Goal: Task Accomplishment & Management: Complete application form

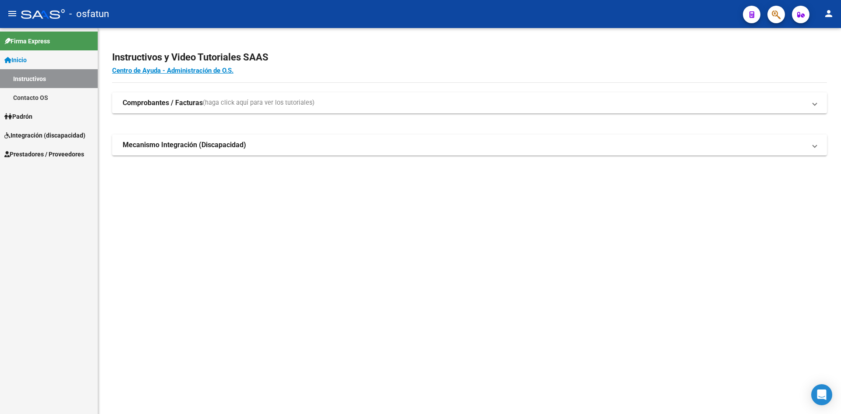
click at [30, 120] on span "Padrón" at bounding box center [18, 117] width 28 height 10
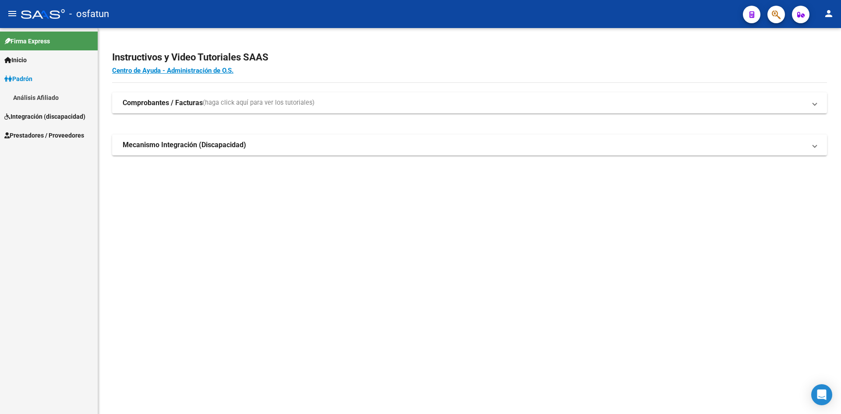
click at [38, 112] on span "Integración (discapacidad)" at bounding box center [44, 117] width 81 height 10
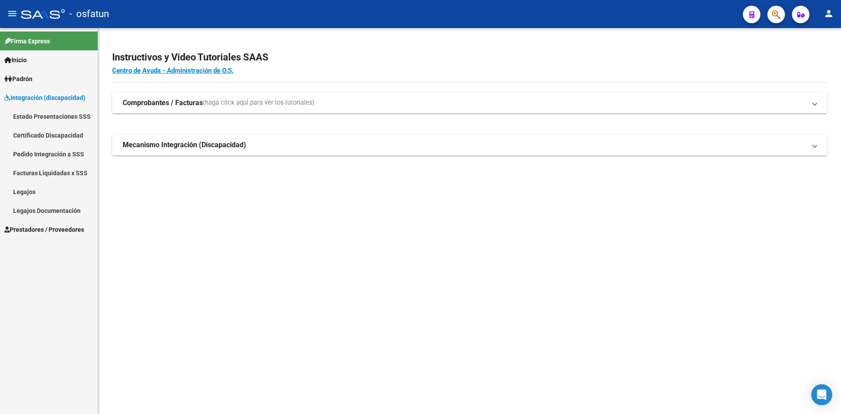
click at [50, 96] on span "Integración (discapacidad)" at bounding box center [44, 98] width 81 height 10
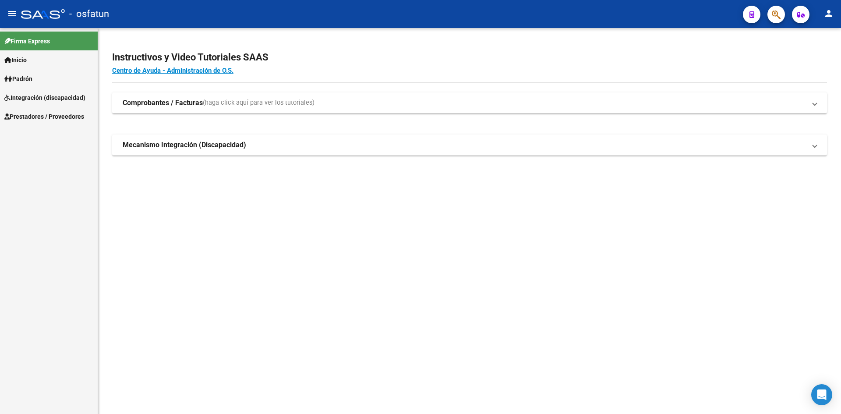
click at [40, 118] on span "Prestadores / Proveedores" at bounding box center [44, 117] width 80 height 10
drag, startPoint x: 41, startPoint y: 139, endPoint x: 50, endPoint y: 139, distance: 9.2
click at [41, 139] on link "Facturas - Listado/Carga" at bounding box center [49, 135] width 98 height 19
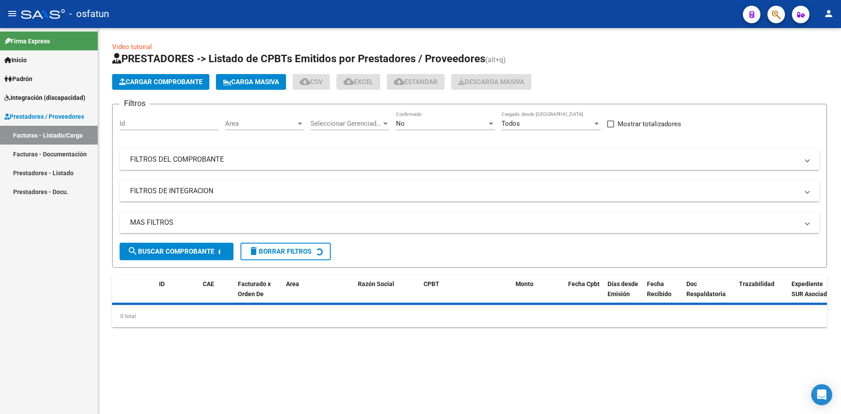
click at [169, 85] on span "Cargar Comprobante" at bounding box center [160, 82] width 83 height 8
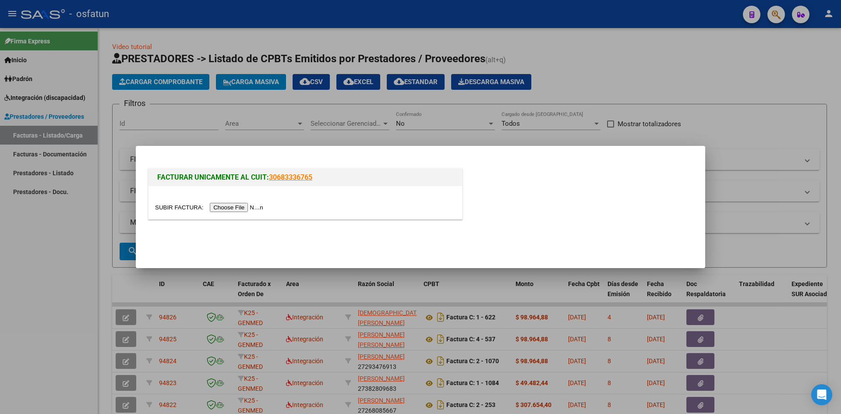
click at [231, 206] on input "file" at bounding box center [210, 207] width 111 height 9
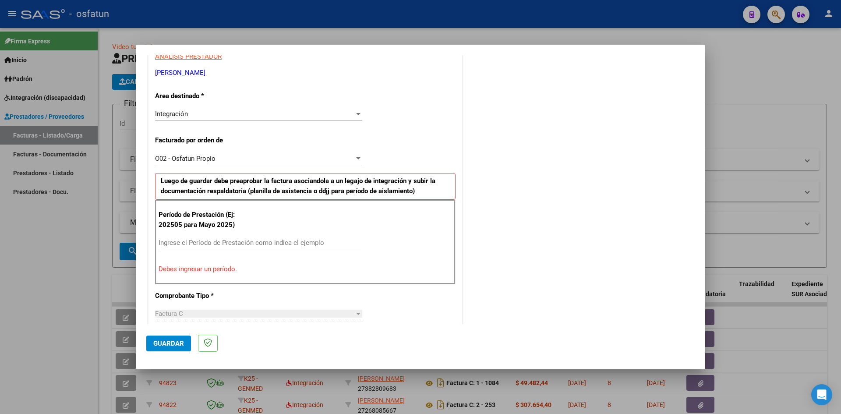
scroll to position [175, 0]
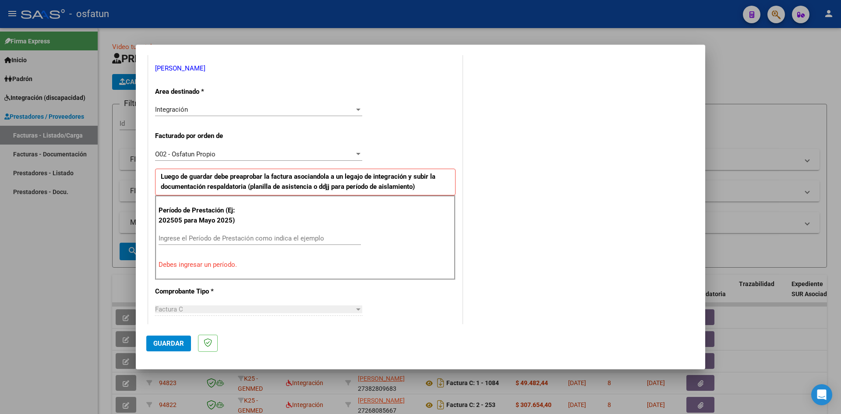
drag, startPoint x: 279, startPoint y: 229, endPoint x: 279, endPoint y: 215, distance: 13.6
click at [278, 228] on div "Período de Prestación (Ej: 202505 para [DATE]) Ingrese el Período de Prestación…" at bounding box center [305, 237] width 300 height 84
click at [268, 237] on input "Ingrese el Período de Prestación como indica el ejemplo" at bounding box center [260, 238] width 202 height 8
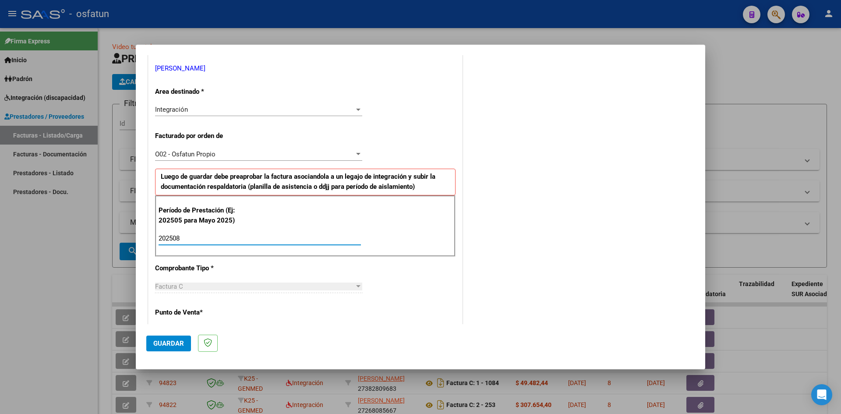
type input "202508"
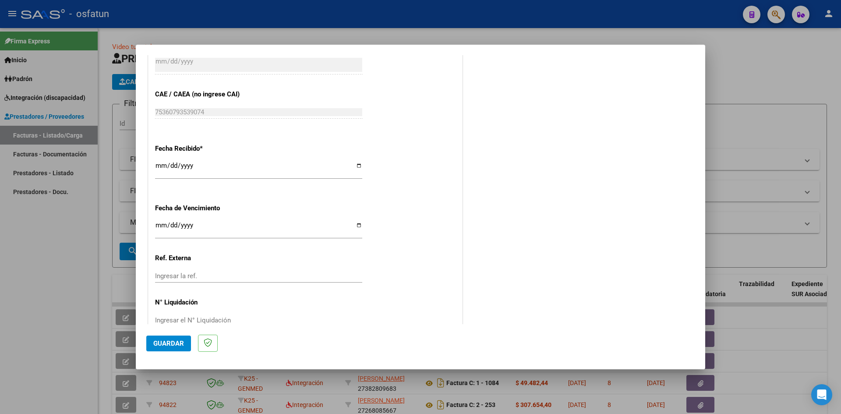
scroll to position [596, 0]
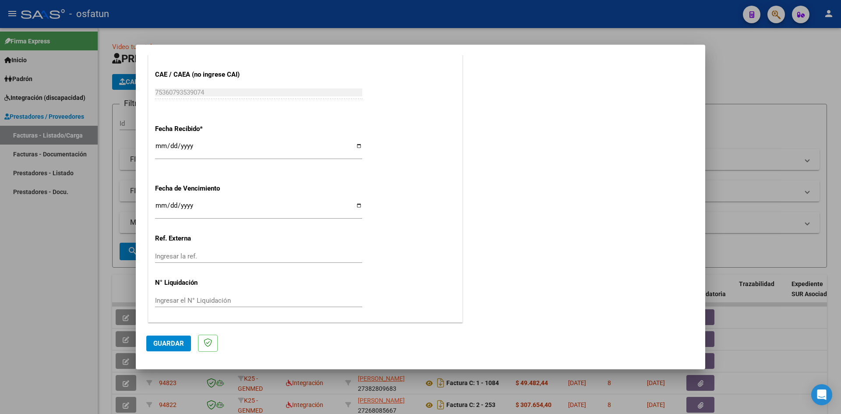
click at [168, 343] on span "Guardar" at bounding box center [168, 343] width 31 height 8
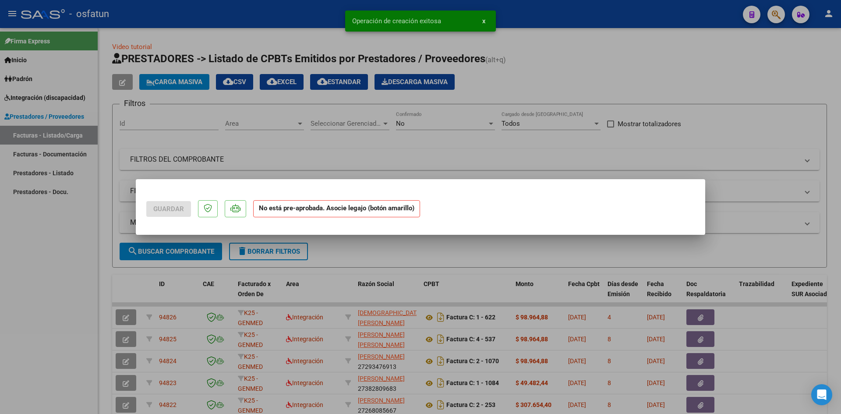
scroll to position [0, 0]
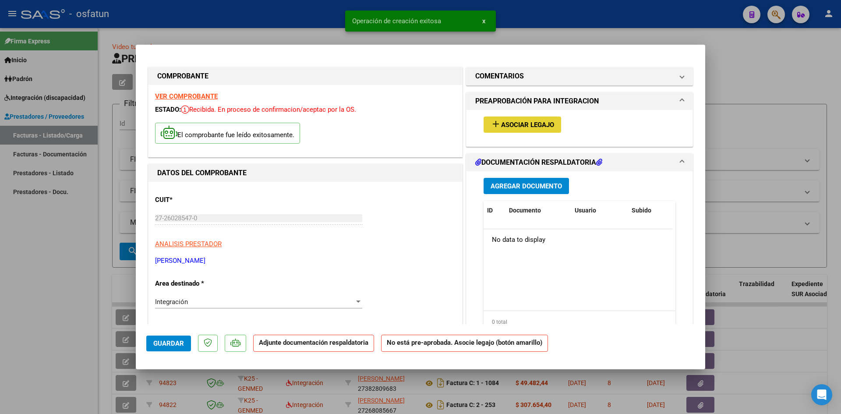
click at [512, 127] on span "Asociar Legajo" at bounding box center [527, 125] width 53 height 8
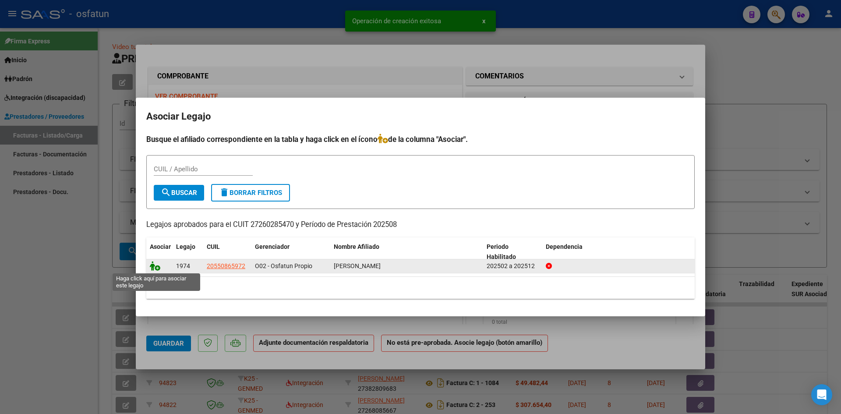
click at [151, 265] on icon at bounding box center [155, 266] width 11 height 10
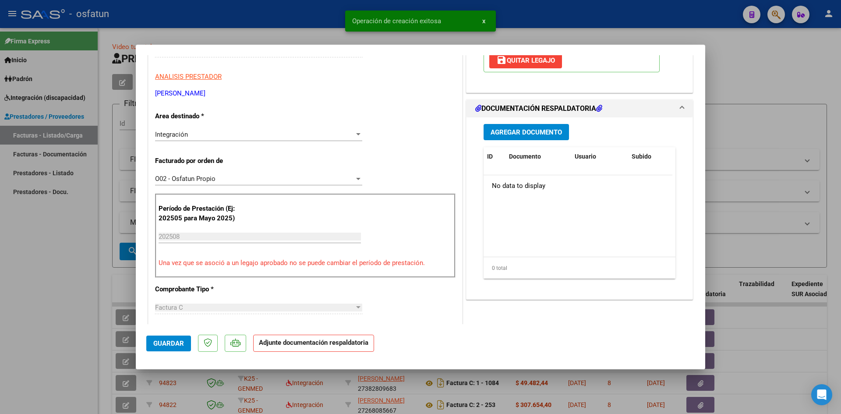
scroll to position [175, 0]
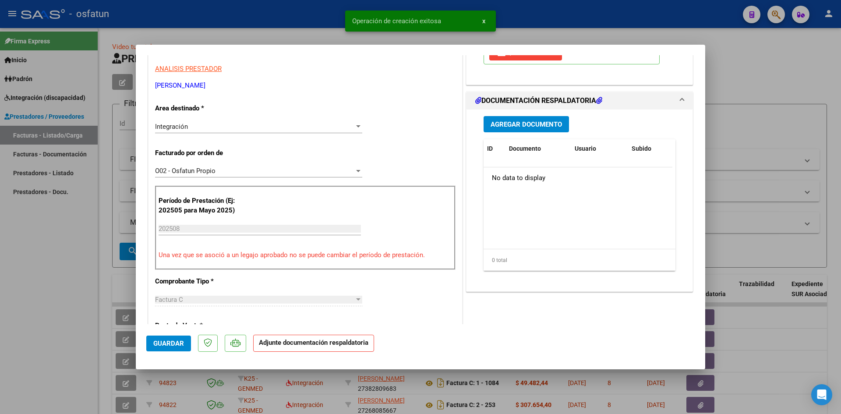
click at [509, 125] on span "Agregar Documento" at bounding box center [526, 124] width 71 height 8
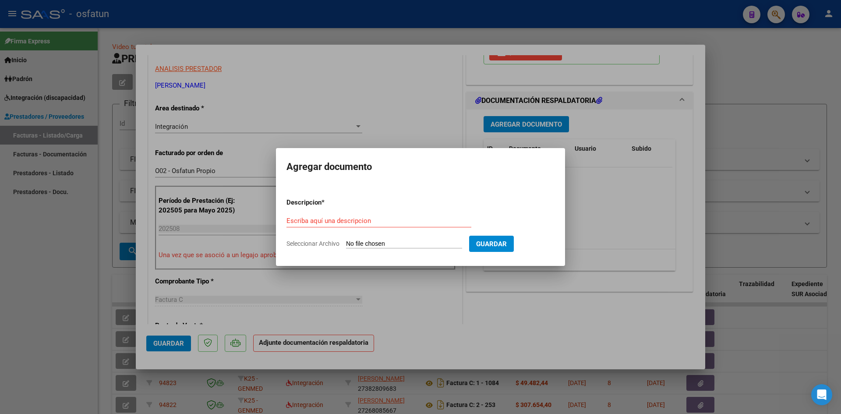
click at [325, 206] on app-form-text-field "Descripcion * Escriba aquí una descripcion" at bounding box center [382, 211] width 192 height 26
click at [341, 219] on input "Escriba aquí una descripcion" at bounding box center [378, 221] width 185 height 8
type input "ASISTENCIA"
click at [372, 244] on input "Seleccionar Archivo" at bounding box center [404, 244] width 116 height 8
type input "C:\fakepath\PLANILLA ASISTENCIA - MAESTRA DE AP - [DATE].png"
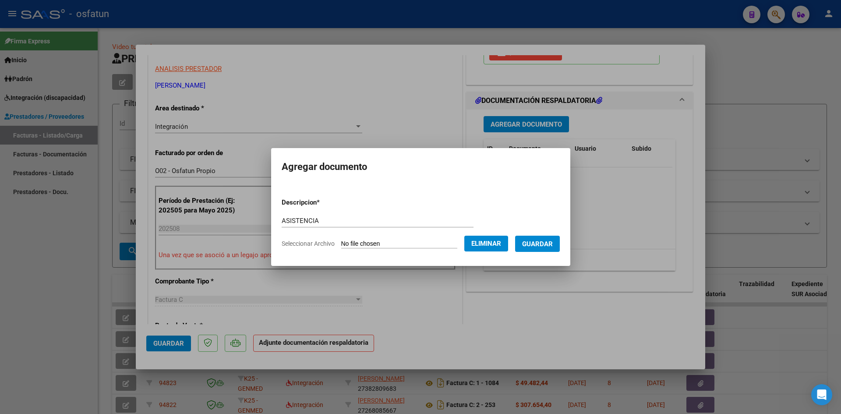
click at [532, 246] on span "Guardar" at bounding box center [537, 244] width 31 height 8
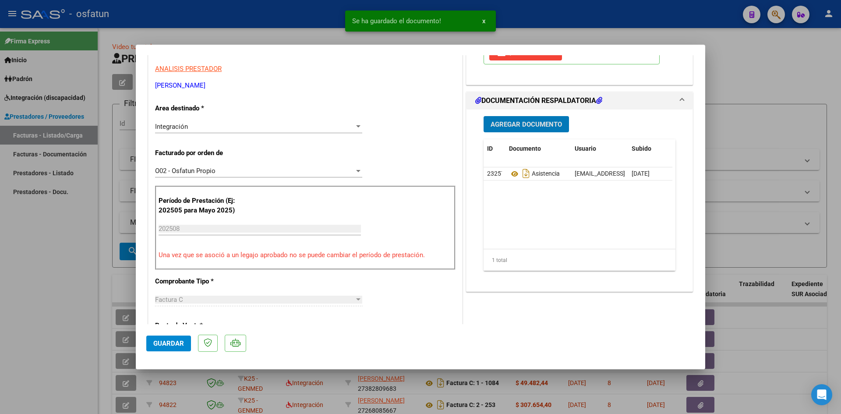
click at [525, 120] on span "Agregar Documento" at bounding box center [526, 124] width 71 height 8
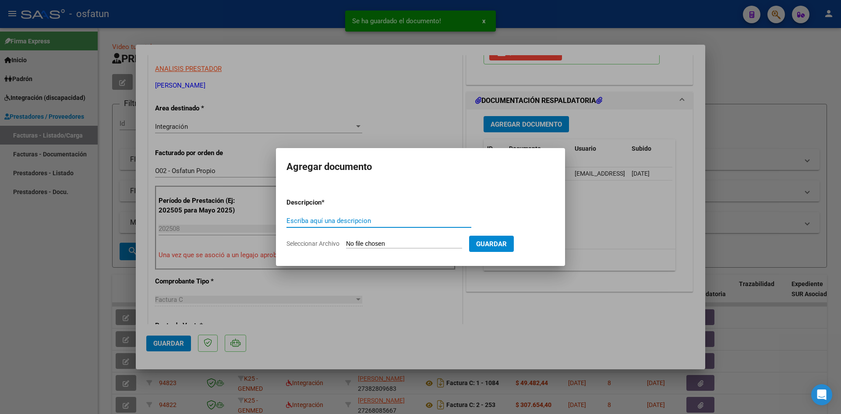
click at [343, 222] on input "Escriba aquí una descripcion" at bounding box center [378, 221] width 185 height 8
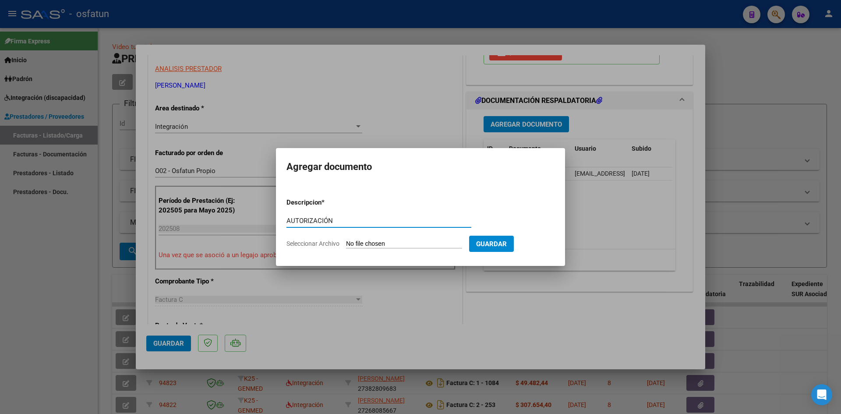
type input "AUTORIZACIÓN"
click at [394, 240] on input "Seleccionar Archivo" at bounding box center [404, 244] width 116 height 8
type input "C:\fakepath\PRESUPUESTO AUTORIZADO - MAESTRA DE AP - 2025.pdf"
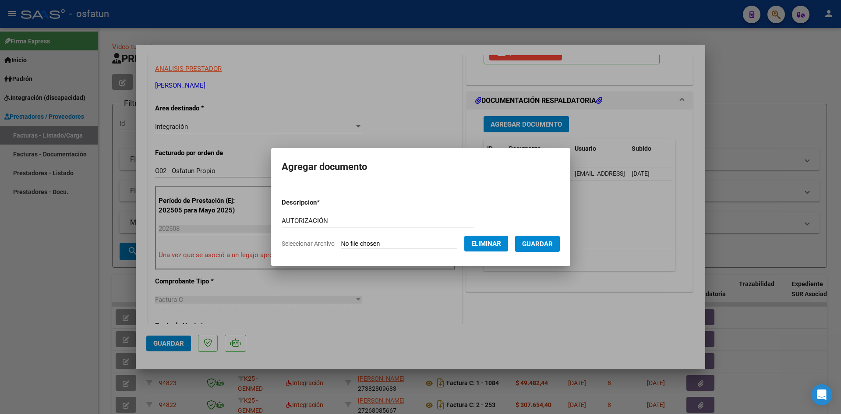
click at [533, 245] on span "Guardar" at bounding box center [537, 244] width 31 height 8
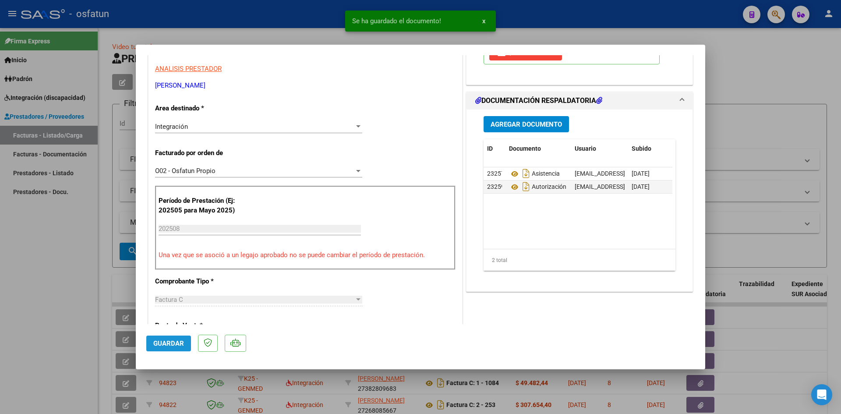
drag, startPoint x: 168, startPoint y: 343, endPoint x: 240, endPoint y: 340, distance: 72.3
click at [167, 343] on span "Guardar" at bounding box center [168, 343] width 31 height 8
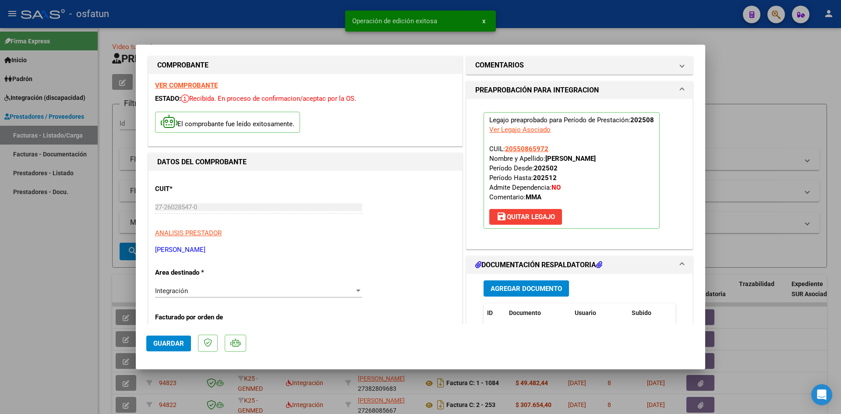
scroll to position [0, 0]
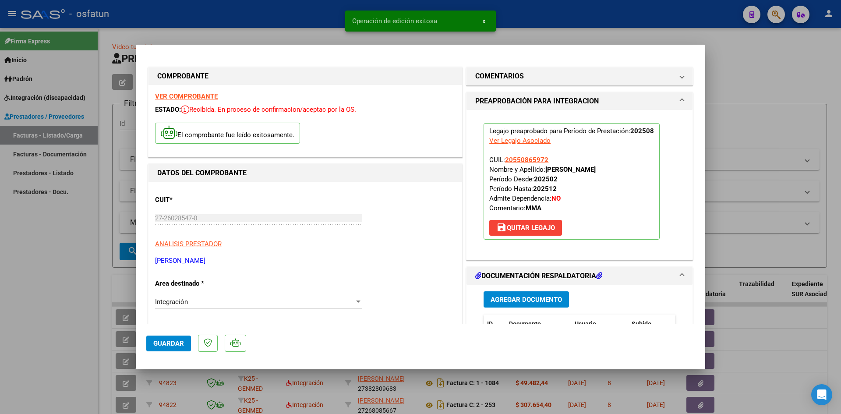
drag, startPoint x: 290, startPoint y: 30, endPoint x: 350, endPoint y: 114, distance: 103.1
click at [293, 32] on div at bounding box center [420, 207] width 841 height 414
type input "$ 0,00"
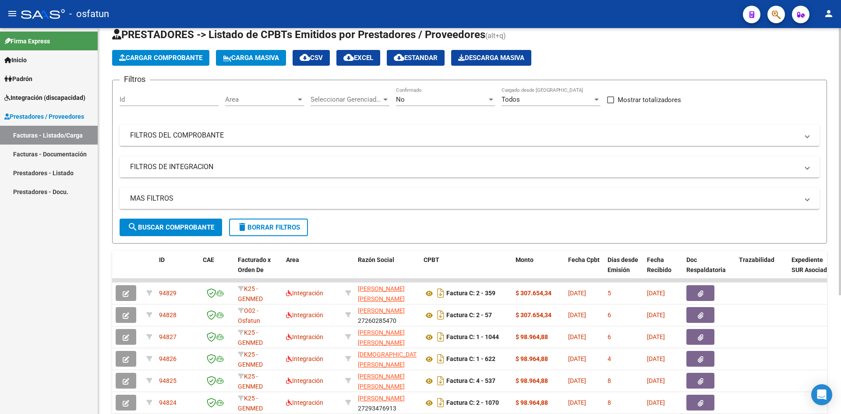
scroll to position [44, 0]
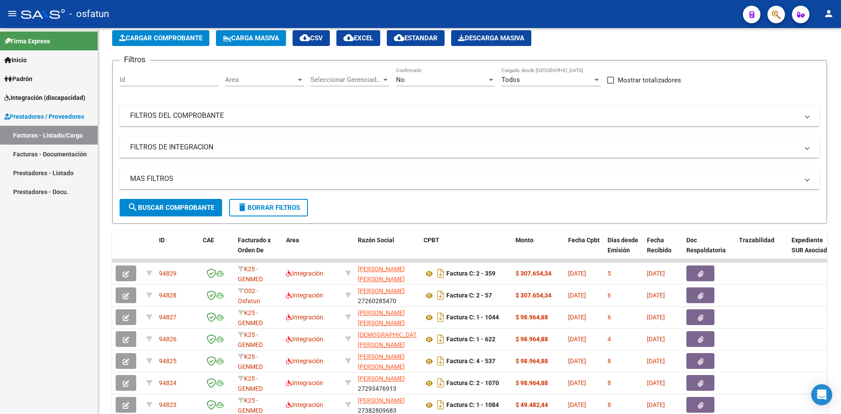
click at [525, 12] on div "- osfatun" at bounding box center [378, 13] width 715 height 19
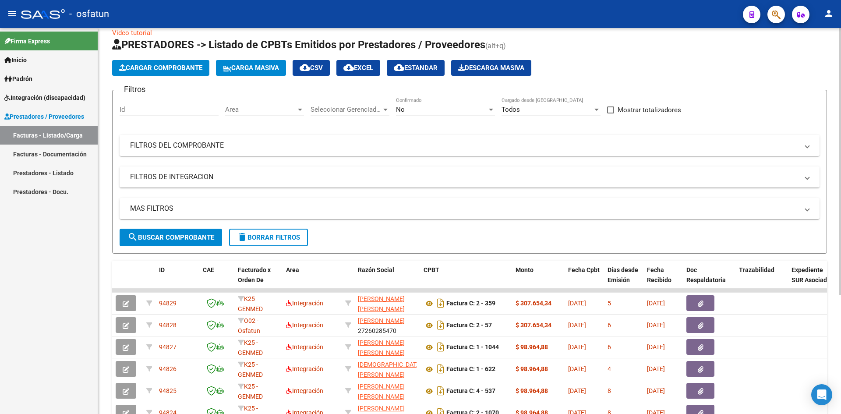
scroll to position [0, 0]
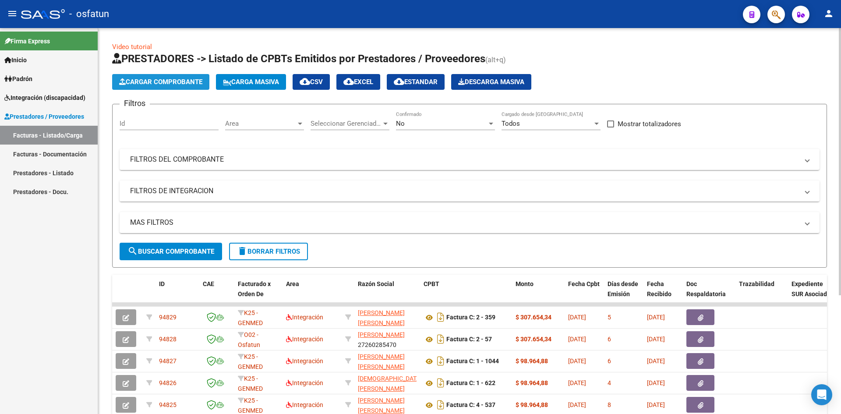
click at [156, 83] on span "Cargar Comprobante" at bounding box center [160, 82] width 83 height 8
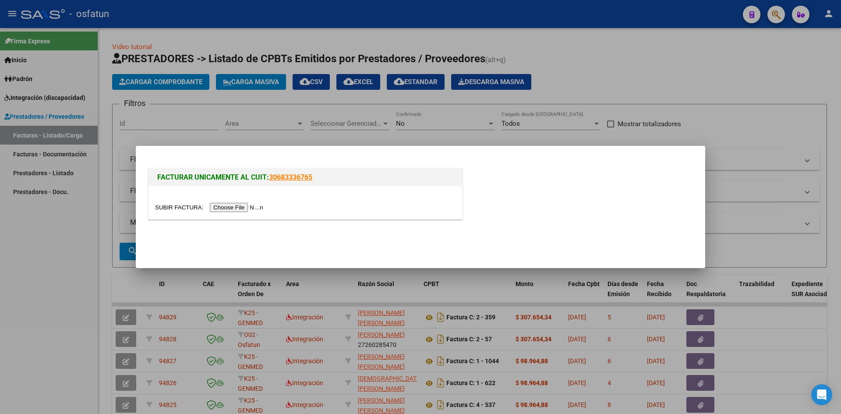
click at [240, 209] on input "file" at bounding box center [210, 207] width 111 height 9
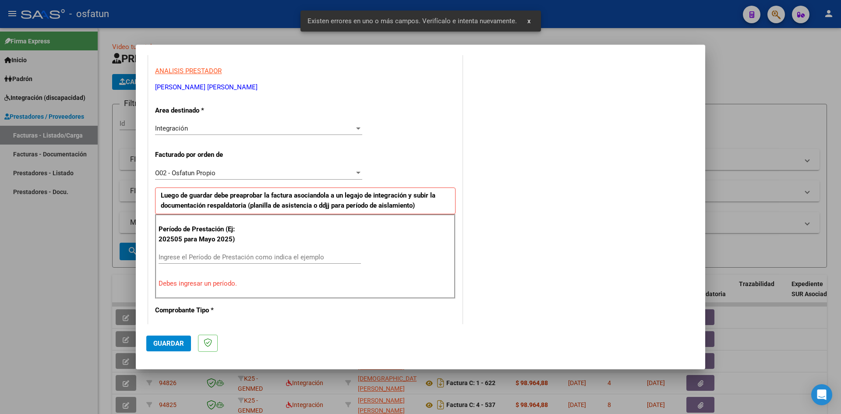
scroll to position [171, 0]
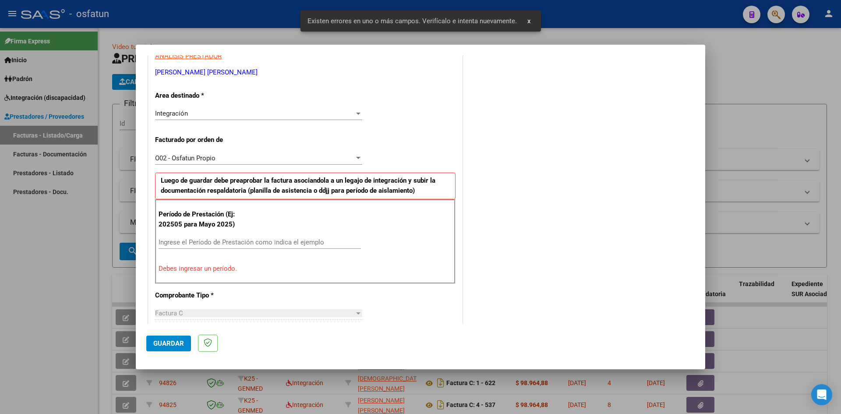
drag, startPoint x: 230, startPoint y: 240, endPoint x: 245, endPoint y: 234, distance: 15.7
click at [233, 240] on input "Ingrese el Período de Prestación como indica el ejemplo" at bounding box center [260, 242] width 202 height 8
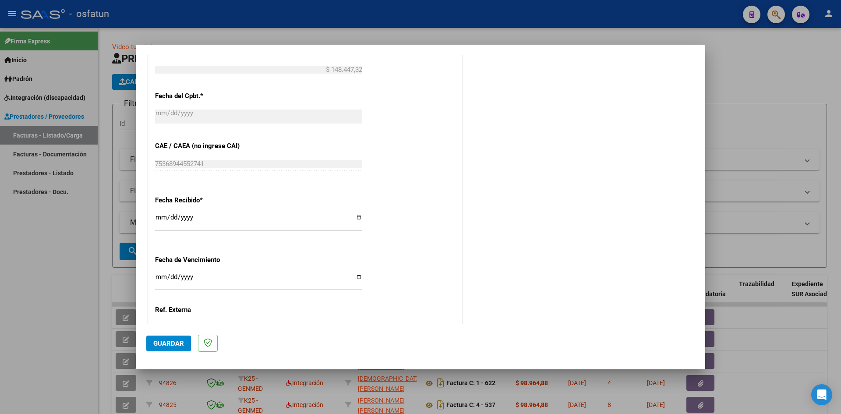
scroll to position [596, 0]
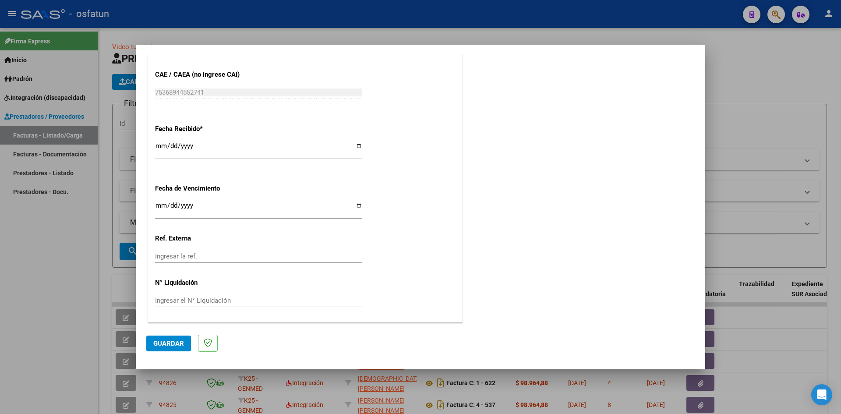
type input "202508"
click at [174, 343] on span "Guardar" at bounding box center [168, 343] width 31 height 8
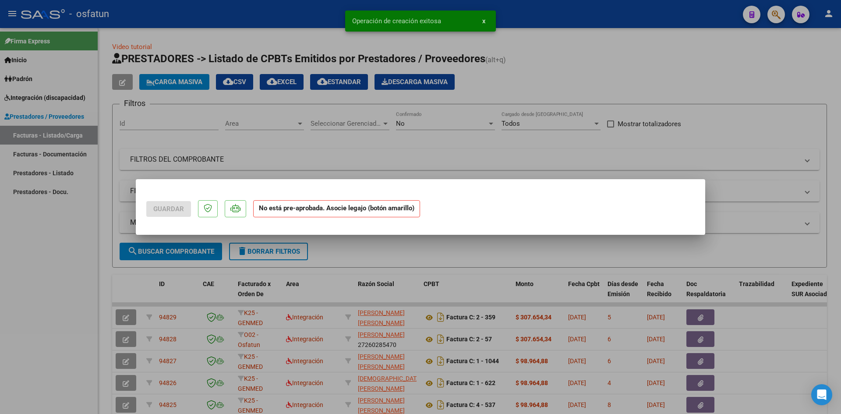
scroll to position [0, 0]
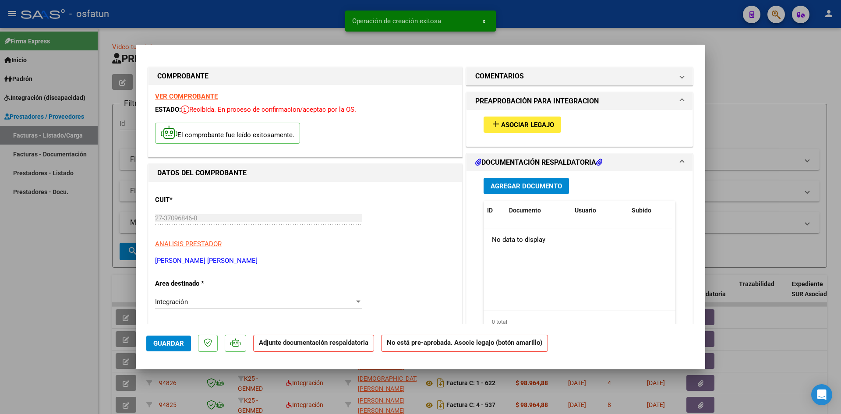
click at [512, 123] on span "Asociar Legajo" at bounding box center [527, 125] width 53 height 8
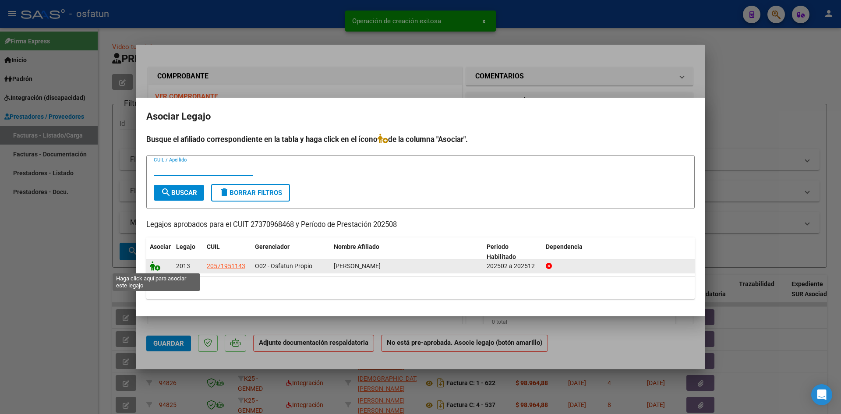
click at [157, 267] on icon at bounding box center [155, 266] width 11 height 10
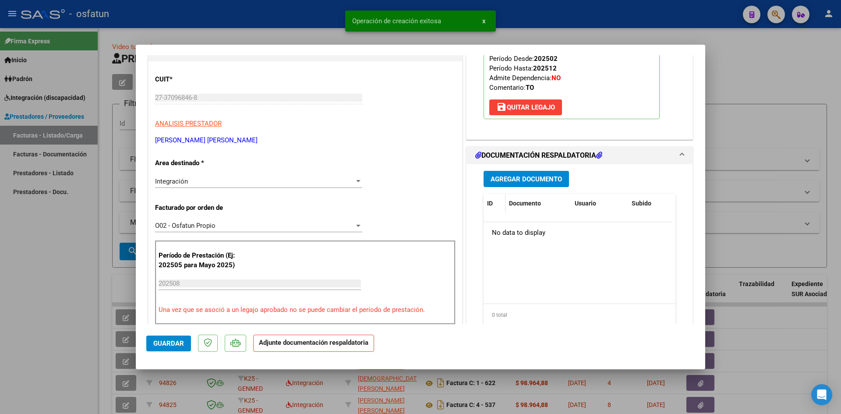
scroll to position [131, 0]
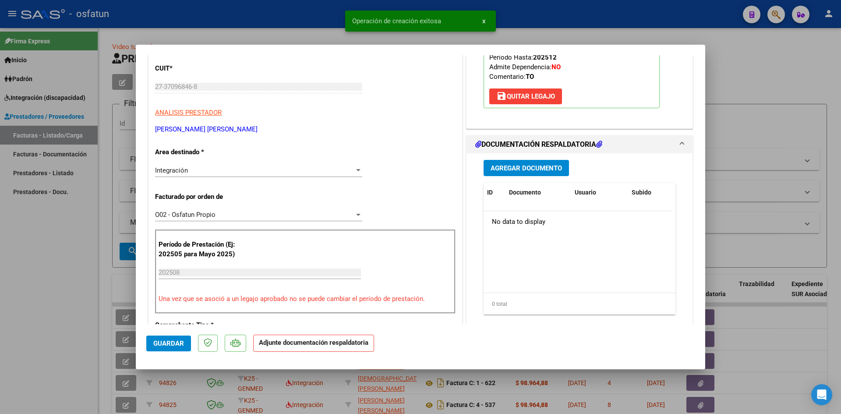
click at [516, 180] on div "Agregar Documento ID Documento Usuario Subido Acción No data to display 0 total…" at bounding box center [579, 240] width 205 height 175
click at [516, 176] on button "Agregar Documento" at bounding box center [526, 168] width 85 height 16
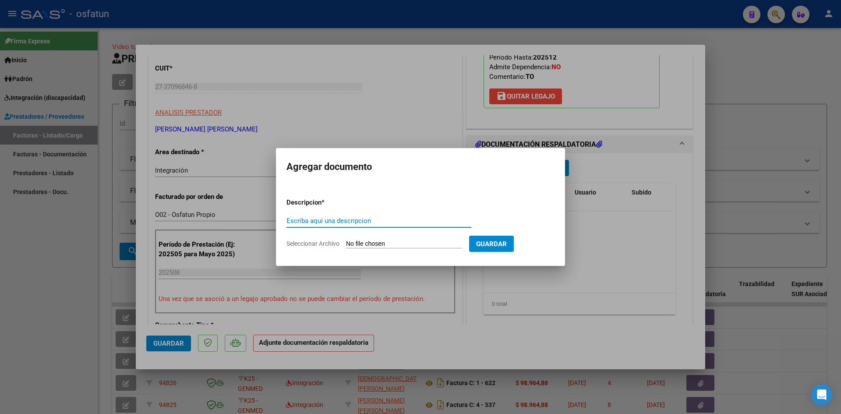
click at [355, 222] on input "Escriba aquí una descripcion" at bounding box center [378, 221] width 185 height 8
type input "ASISTENCIA"
click at [372, 249] on form "Descripcion * ASISTENCIA Escriba aquí una descripcion Seleccionar Archivo Guard…" at bounding box center [420, 223] width 268 height 64
click at [374, 247] on input "Seleccionar Archivo" at bounding box center [404, 244] width 116 height 8
type input "C:\fakepath\PLANILLA ASISTENCIA - TERAPIA OC - [DATE].pdf"
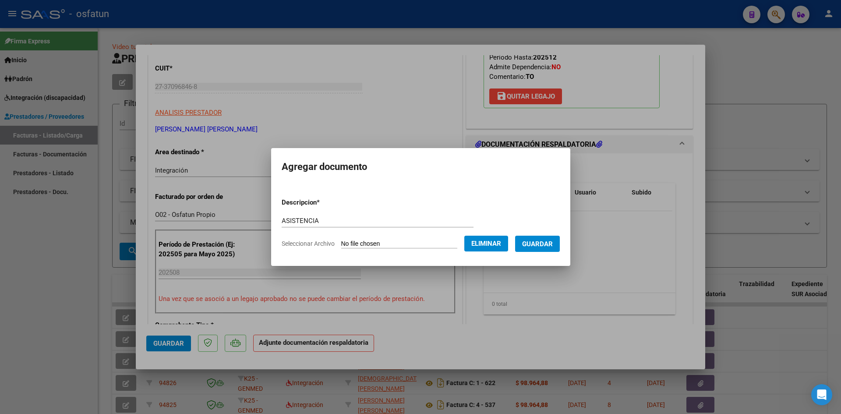
click at [543, 247] on span "Guardar" at bounding box center [537, 244] width 31 height 8
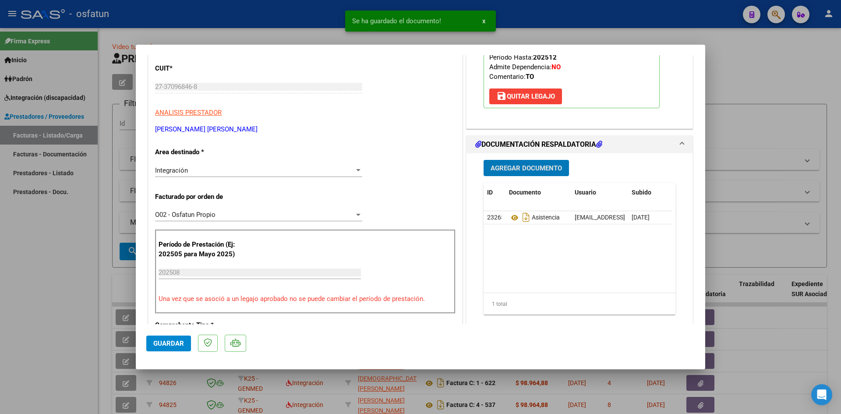
click at [531, 164] on span "Agregar Documento" at bounding box center [526, 168] width 71 height 8
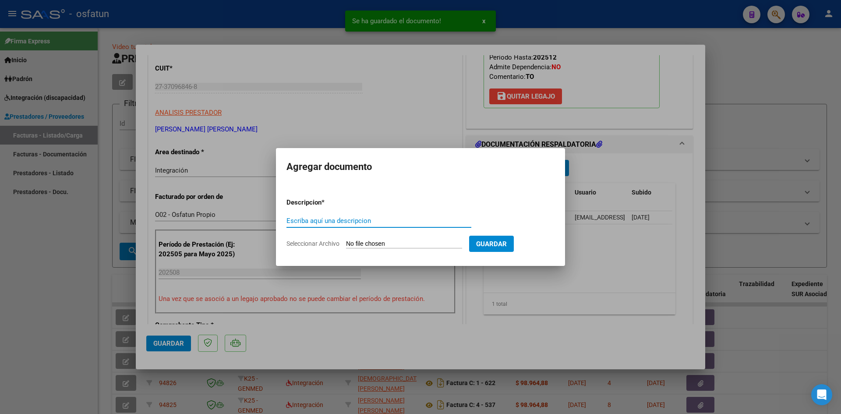
click at [362, 222] on input "Escriba aquí una descripcion" at bounding box center [378, 221] width 185 height 8
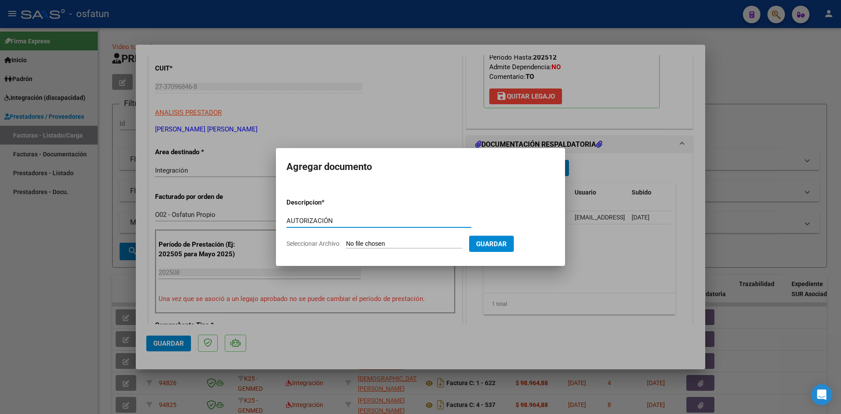
type input "AUTORIZACIÓN"
click at [403, 243] on input "Seleccionar Archivo" at bounding box center [404, 244] width 116 height 8
type input "C:\fakepath\PRESUPUESTO AUTORIZADO - TERAPIA OC - 2025.pdf"
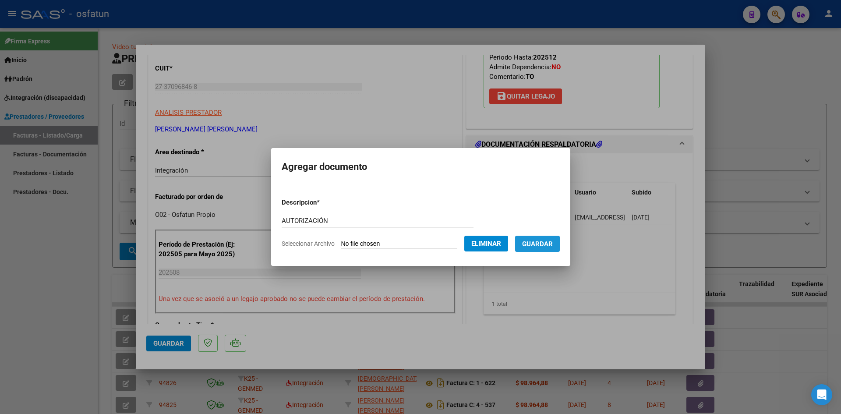
click at [553, 244] on span "Guardar" at bounding box center [537, 244] width 31 height 8
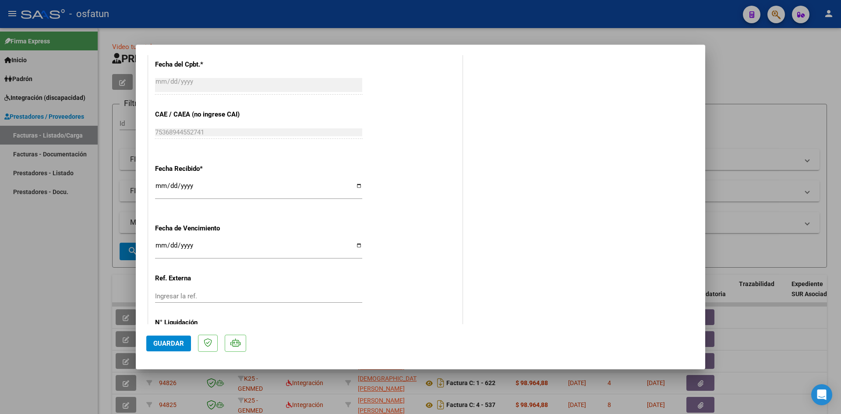
scroll to position [609, 0]
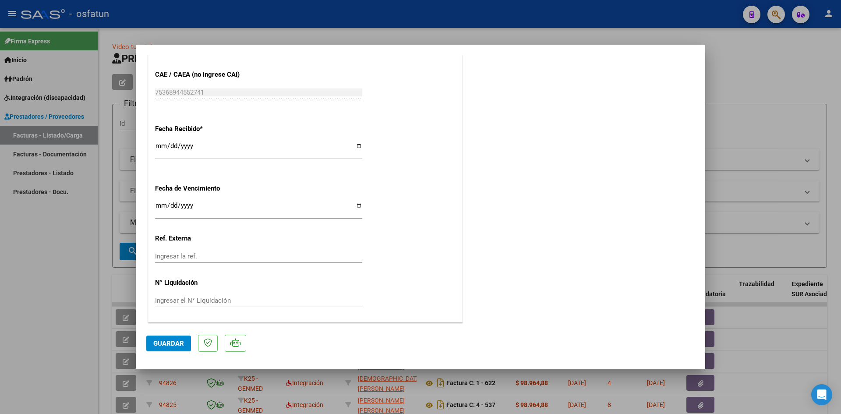
drag, startPoint x: 181, startPoint y: 344, endPoint x: 284, endPoint y: 322, distance: 105.2
click at [183, 343] on span "Guardar" at bounding box center [168, 343] width 31 height 8
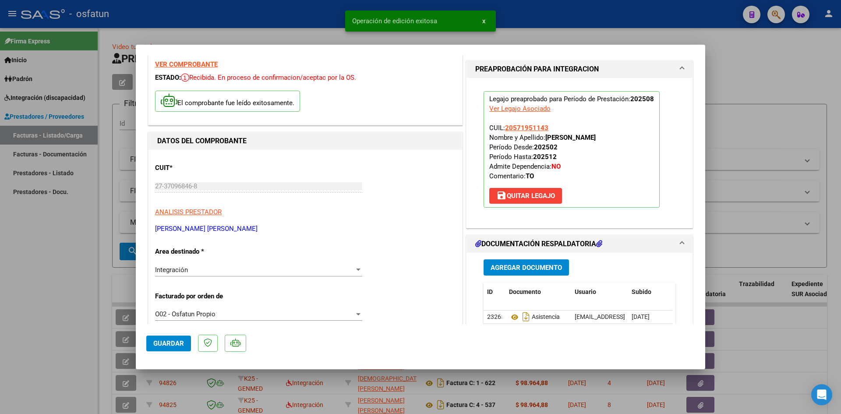
scroll to position [0, 0]
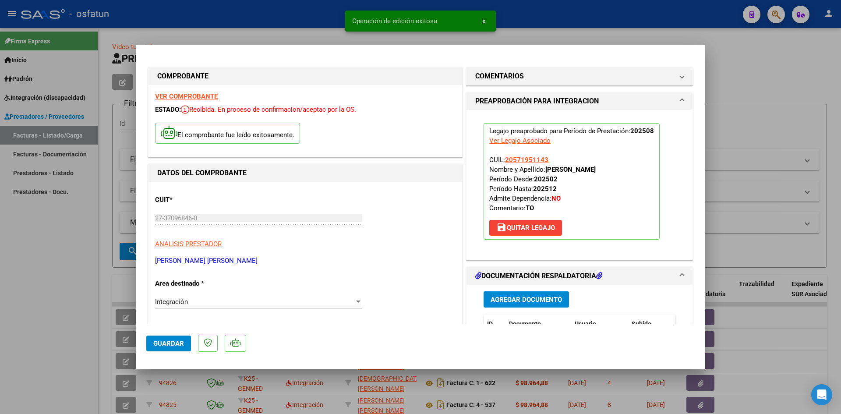
click at [310, 34] on div at bounding box center [420, 207] width 841 height 414
type input "$ 0,00"
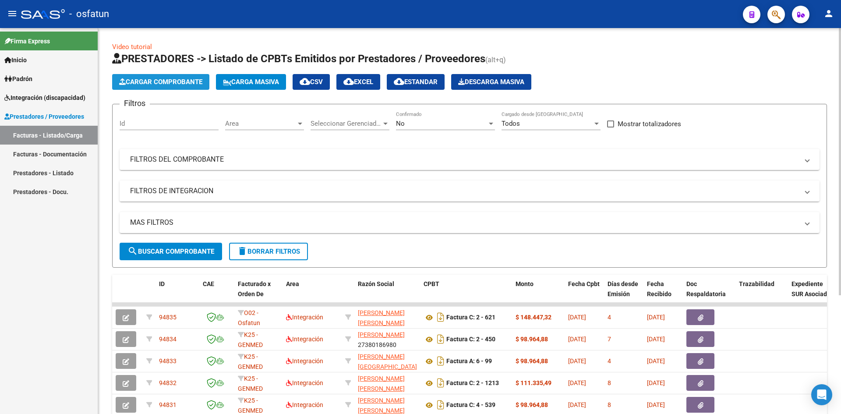
click at [188, 87] on button "Cargar Comprobante" at bounding box center [160, 82] width 97 height 16
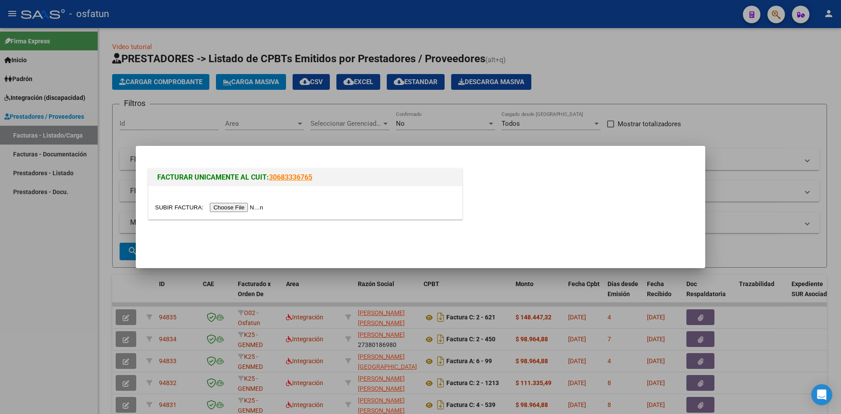
click at [222, 207] on input "file" at bounding box center [210, 207] width 111 height 9
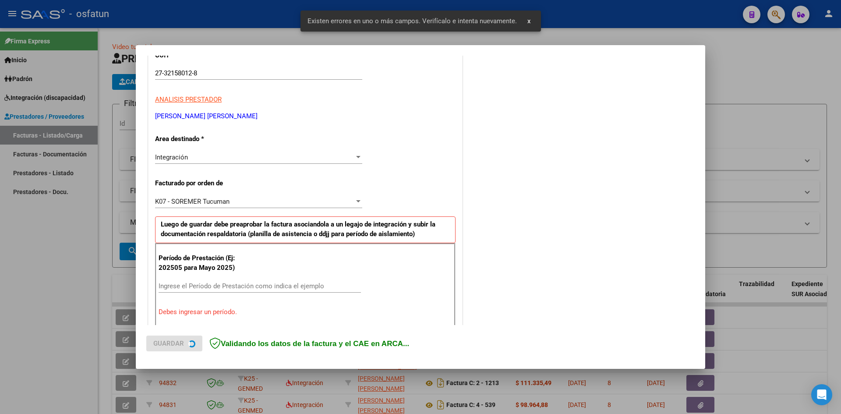
scroll to position [198, 0]
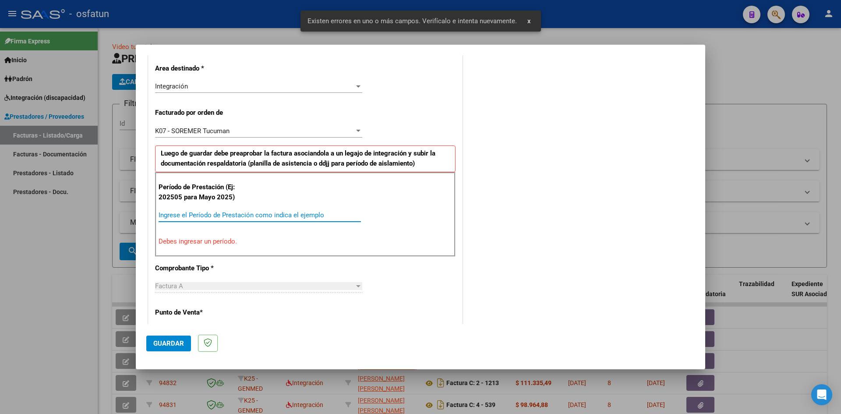
click at [257, 215] on input "Ingrese el Período de Prestación como indica el ejemplo" at bounding box center [260, 215] width 202 height 8
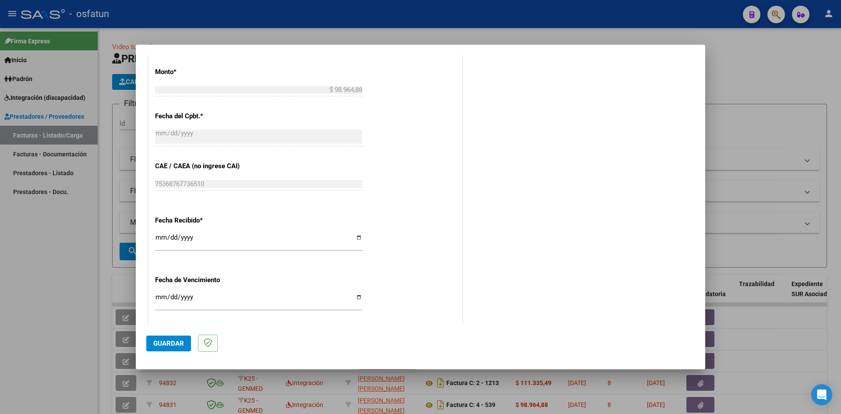
scroll to position [505, 0]
type input "202508"
click at [181, 337] on button "Guardar" at bounding box center [168, 344] width 45 height 16
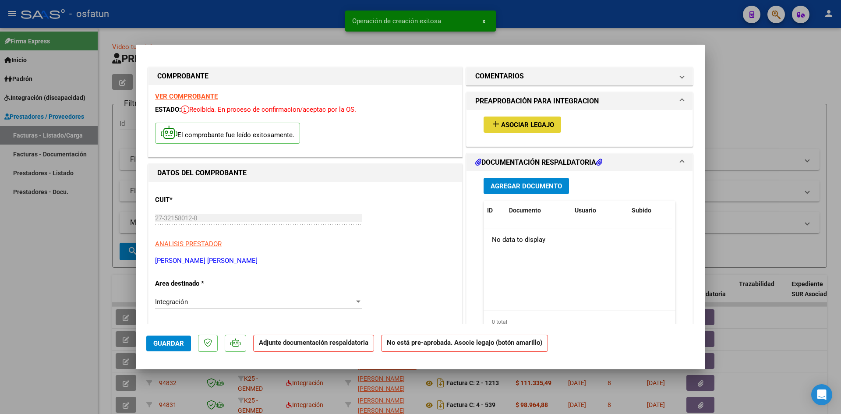
click at [516, 120] on span "add Asociar Legajo" at bounding box center [523, 124] width 64 height 8
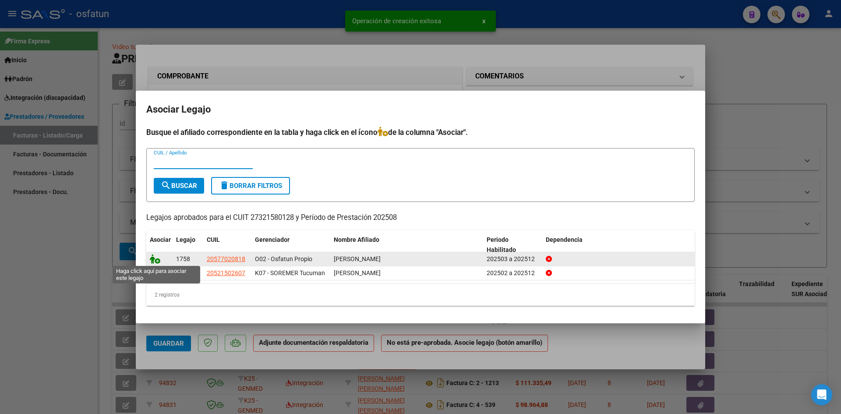
click at [158, 258] on icon at bounding box center [155, 259] width 11 height 10
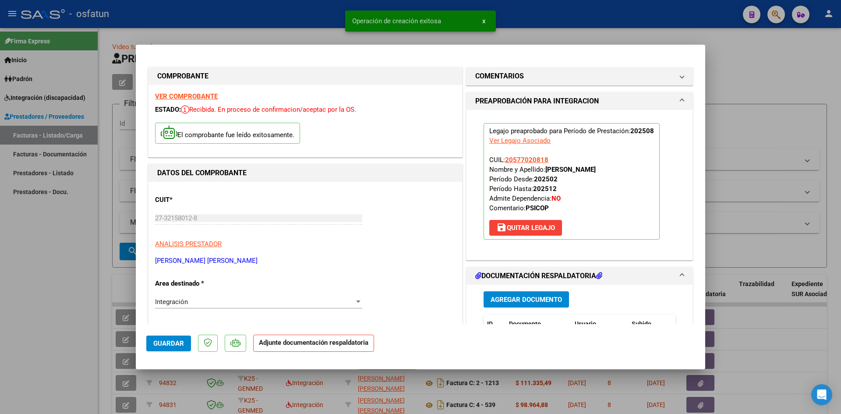
click at [524, 304] on button "Agregar Documento" at bounding box center [526, 299] width 85 height 16
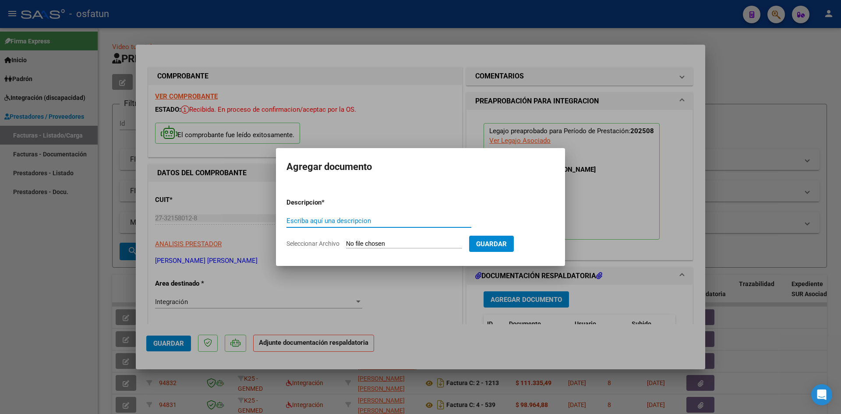
click at [324, 223] on input "Escriba aquí una descripcion" at bounding box center [378, 221] width 185 height 8
type input "P"
type input "ASISTENCIA"
click at [392, 246] on input "Seleccionar Archivo" at bounding box center [404, 244] width 116 height 8
type input "C:\fakepath\PLANILLA ASISTENCIA - PSICOPE - [DATE].pdf"
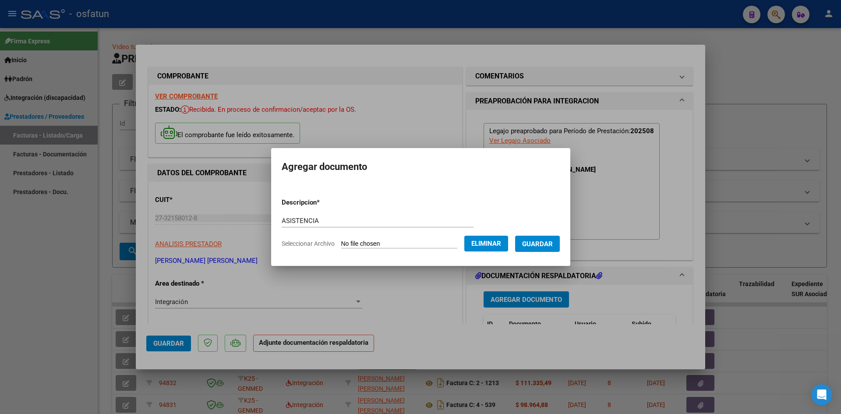
click at [549, 244] on span "Guardar" at bounding box center [537, 244] width 31 height 8
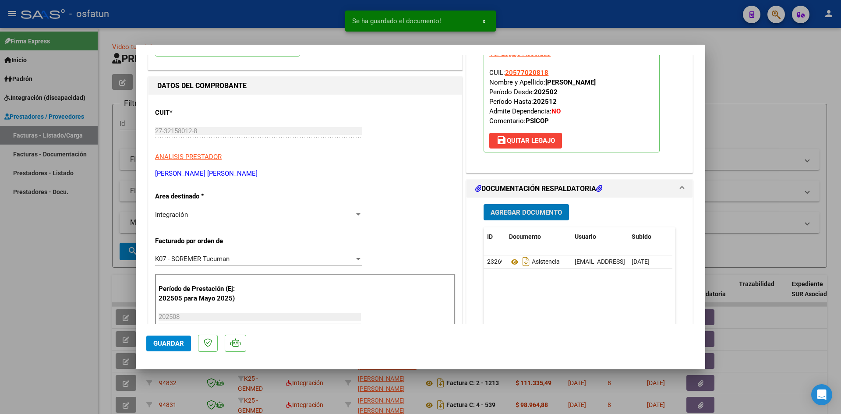
scroll to position [88, 0]
click at [524, 217] on button "Agregar Documento" at bounding box center [526, 212] width 85 height 16
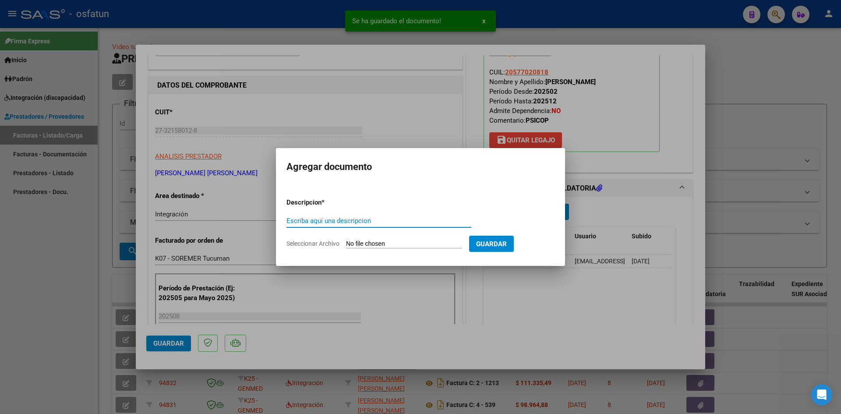
click at [315, 222] on input "Escriba aquí una descripcion" at bounding box center [378, 221] width 185 height 8
click at [336, 217] on input "Escriba aquí una descripcion" at bounding box center [378, 221] width 185 height 8
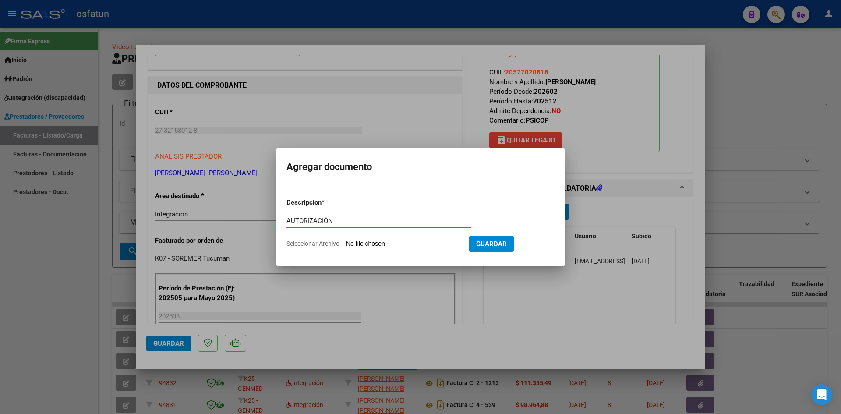
type input "AUTORIZACIÓN"
click at [390, 244] on input "Seleccionar Archivo" at bounding box center [404, 244] width 116 height 8
type input "C:\fakepath\PRESUPUESTO AUTORIZADO - PSICOPE - 2025.pdf"
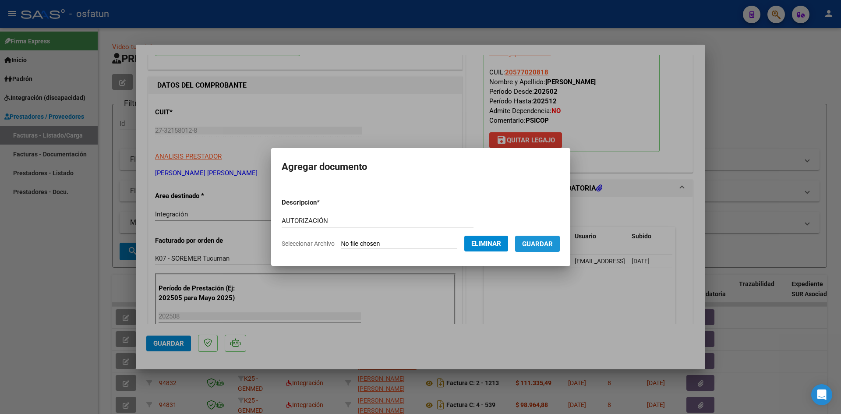
drag, startPoint x: 545, startPoint y: 246, endPoint x: 496, endPoint y: 333, distance: 100.6
click at [545, 247] on span "Guardar" at bounding box center [537, 244] width 31 height 8
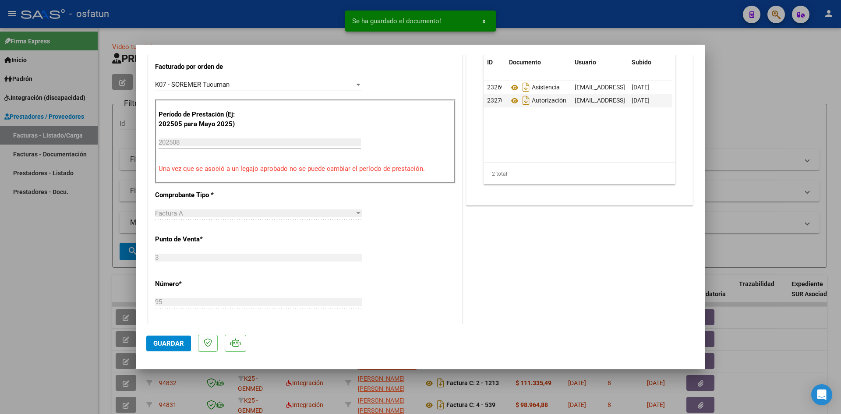
scroll to position [263, 0]
click at [163, 349] on button "Guardar" at bounding box center [168, 344] width 45 height 16
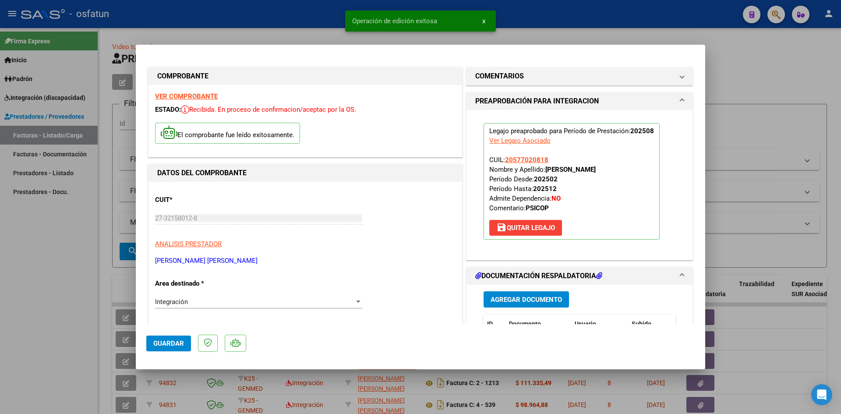
click at [272, 17] on div at bounding box center [420, 207] width 841 height 414
type input "$ 0,00"
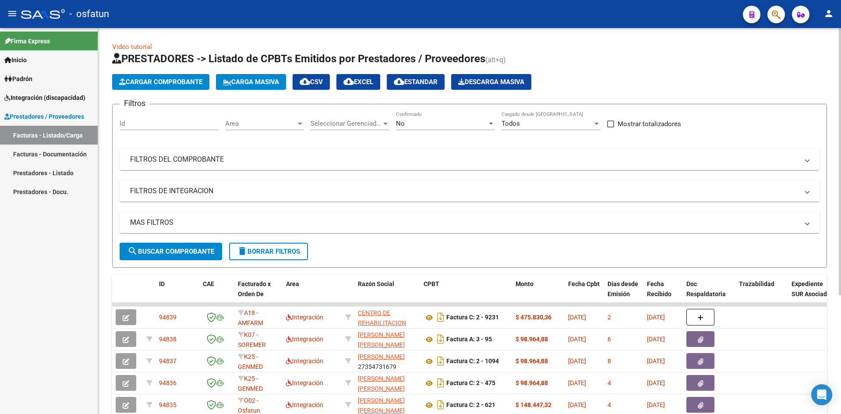
click at [170, 64] on span "PRESTADORES -> Listado de CPBTs Emitidos por Prestadores / Proveedores" at bounding box center [298, 59] width 373 height 12
click at [180, 89] on button "Cargar Comprobante" at bounding box center [160, 82] width 97 height 16
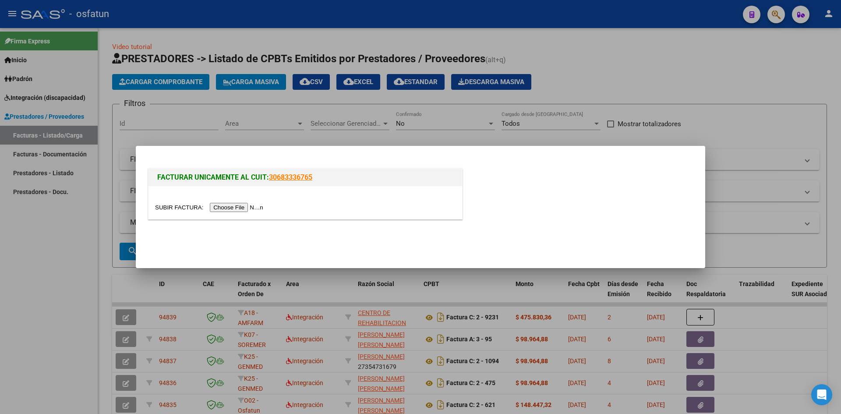
click at [241, 208] on input "file" at bounding box center [210, 207] width 111 height 9
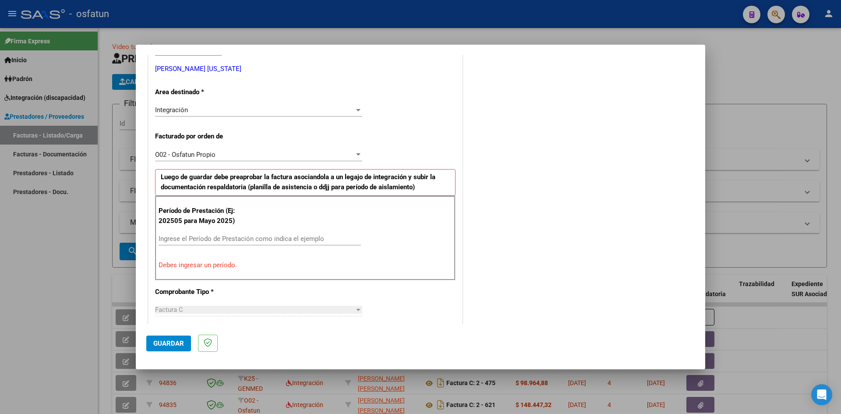
scroll to position [175, 0]
click at [202, 241] on input "Ingrese el Período de Prestación como indica el ejemplo" at bounding box center [260, 238] width 202 height 8
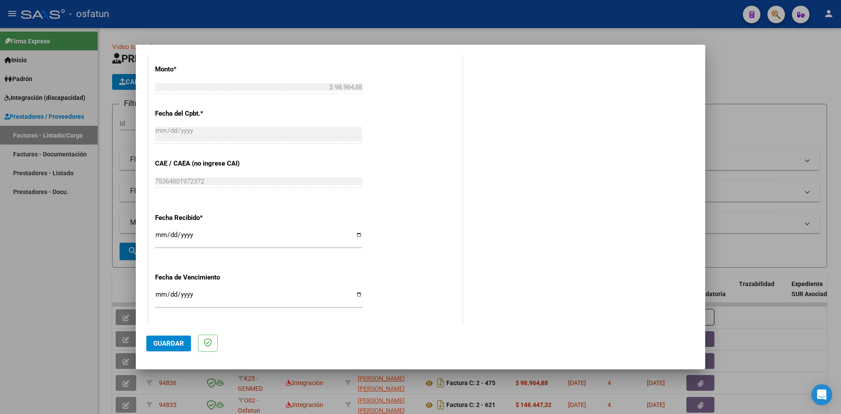
scroll to position [526, 0]
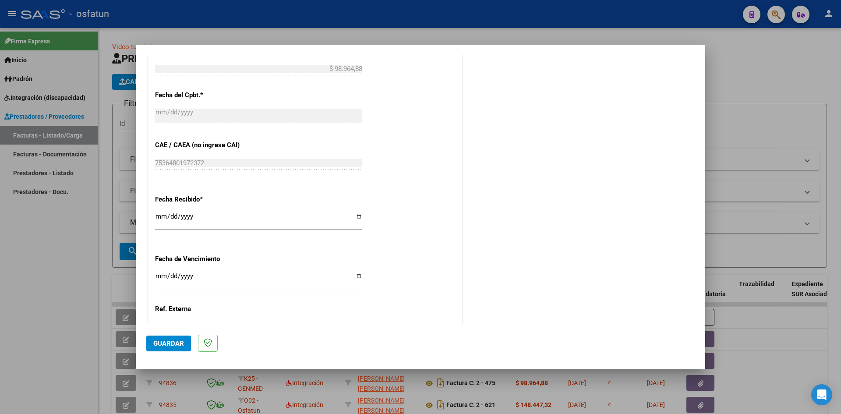
type input "202508"
drag, startPoint x: 178, startPoint y: 339, endPoint x: 202, endPoint y: 334, distance: 24.7
click at [179, 339] on span "Guardar" at bounding box center [168, 343] width 31 height 8
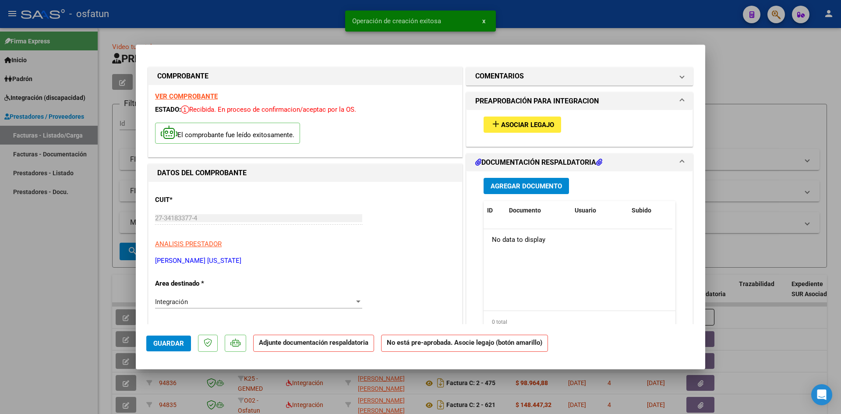
click at [518, 127] on span "Asociar Legajo" at bounding box center [527, 125] width 53 height 8
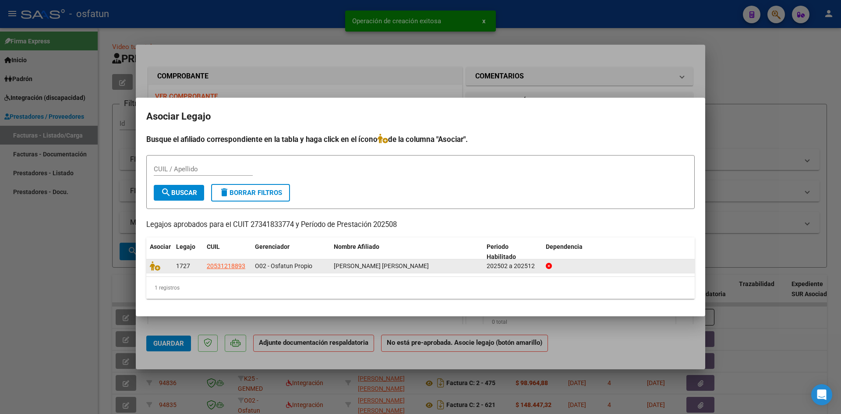
drag, startPoint x: 157, startPoint y: 271, endPoint x: 334, endPoint y: 235, distance: 180.1
click at [158, 271] on div at bounding box center [159, 266] width 19 height 10
drag, startPoint x: 155, startPoint y: 268, endPoint x: 215, endPoint y: 258, distance: 61.7
click at [155, 268] on icon at bounding box center [155, 266] width 11 height 10
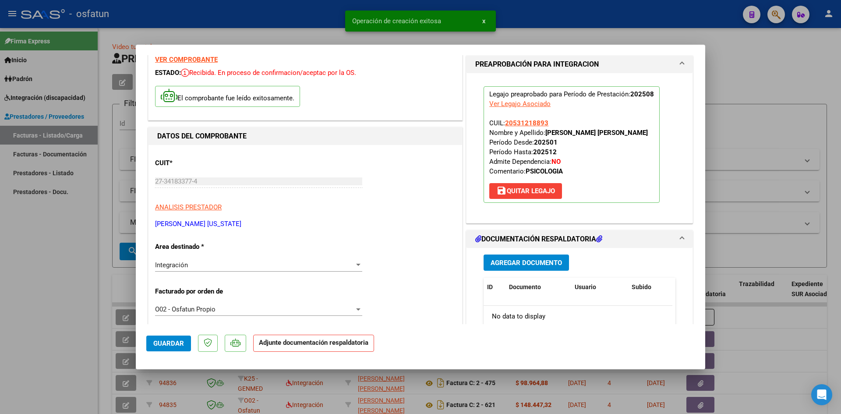
scroll to position [88, 0]
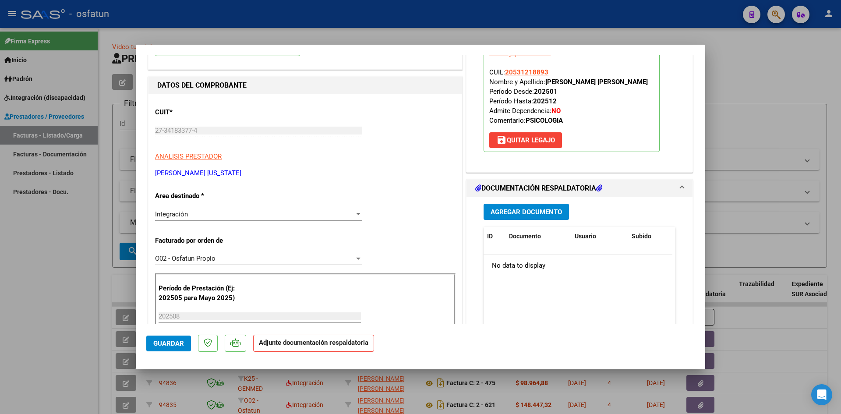
click at [509, 206] on button "Agregar Documento" at bounding box center [526, 212] width 85 height 16
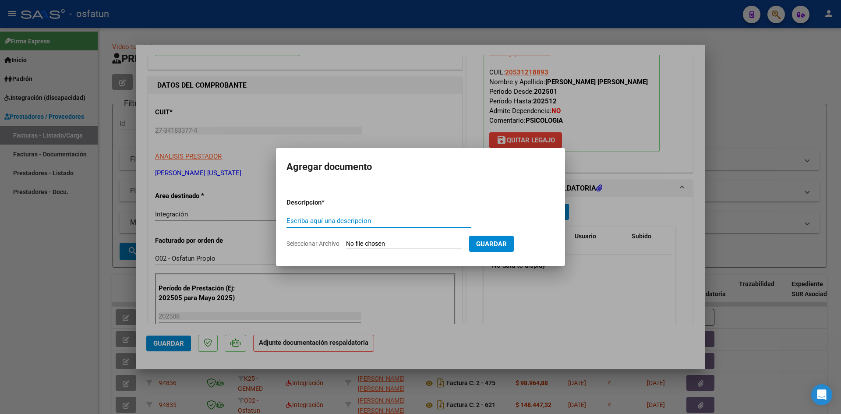
drag, startPoint x: 338, startPoint y: 221, endPoint x: 342, endPoint y: 219, distance: 4.5
click at [339, 221] on input "Escriba aquí una descripcion" at bounding box center [378, 221] width 185 height 8
type input "ASISTENCIA"
click at [391, 243] on input "Seleccionar Archivo" at bounding box center [404, 244] width 116 height 8
type input "C:\fakepath\PLANILLA ASISTENCIA - PSICO - [DATE].pdf"
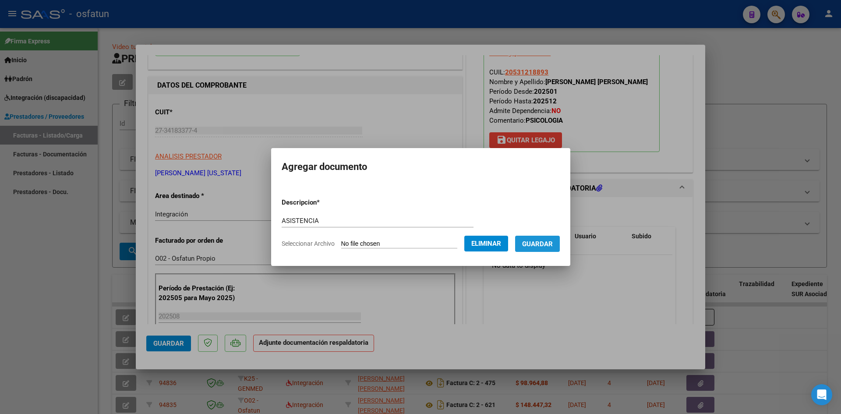
click at [550, 246] on span "Guardar" at bounding box center [537, 244] width 31 height 8
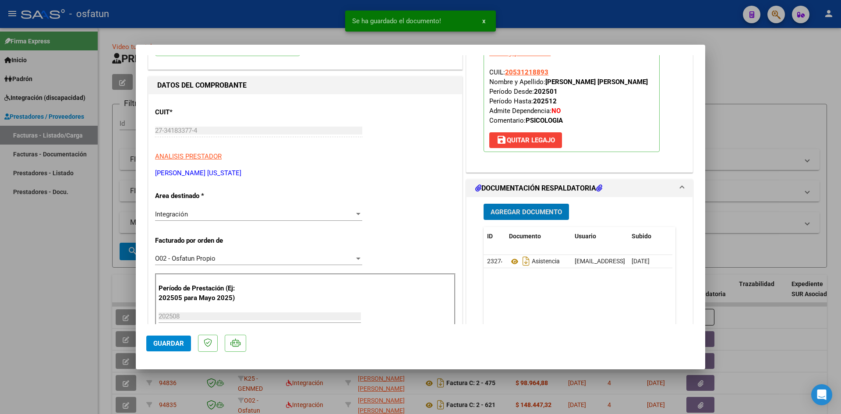
click at [526, 211] on span "Agregar Documento" at bounding box center [526, 212] width 71 height 8
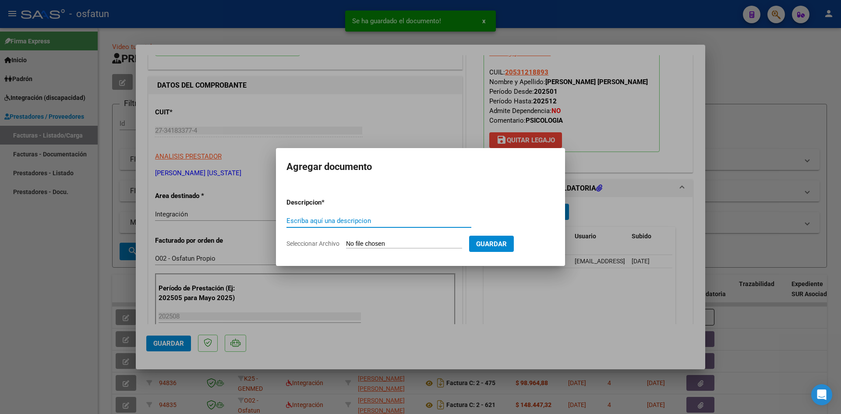
click at [389, 226] on div "Escriba aquí una descripcion" at bounding box center [378, 220] width 185 height 13
click at [386, 223] on input "Escriba aquí una descripcion" at bounding box center [378, 221] width 185 height 8
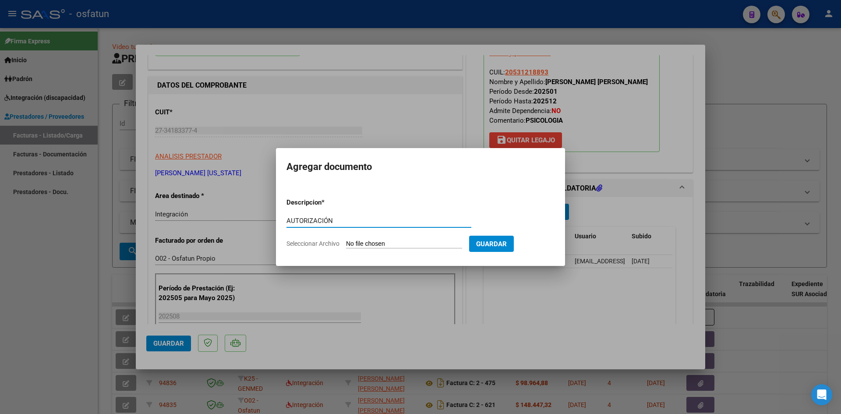
type input "AUTORIZACIÓN"
click at [405, 245] on input "Seleccionar Archivo" at bounding box center [404, 244] width 116 height 8
type input "C:\fakepath\PRESUPUESTO AUTORIZADO - PSICO - 2025.pdf"
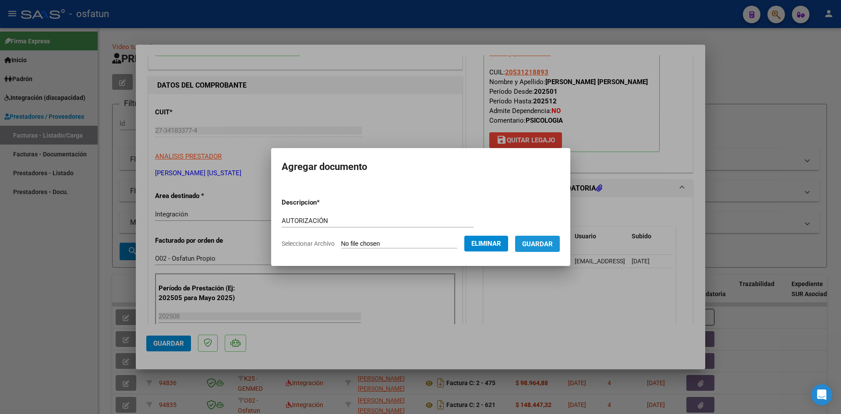
click at [545, 244] on span "Guardar" at bounding box center [537, 244] width 31 height 8
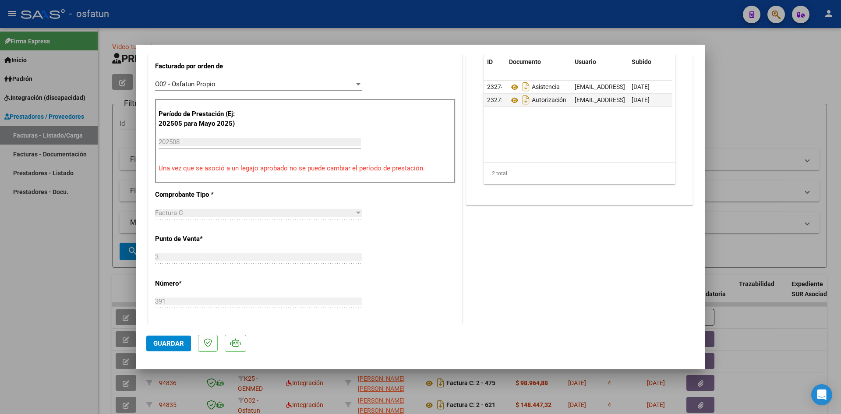
scroll to position [263, 0]
drag, startPoint x: 168, startPoint y: 340, endPoint x: 182, endPoint y: 336, distance: 15.0
click at [167, 340] on span "Guardar" at bounding box center [168, 343] width 31 height 8
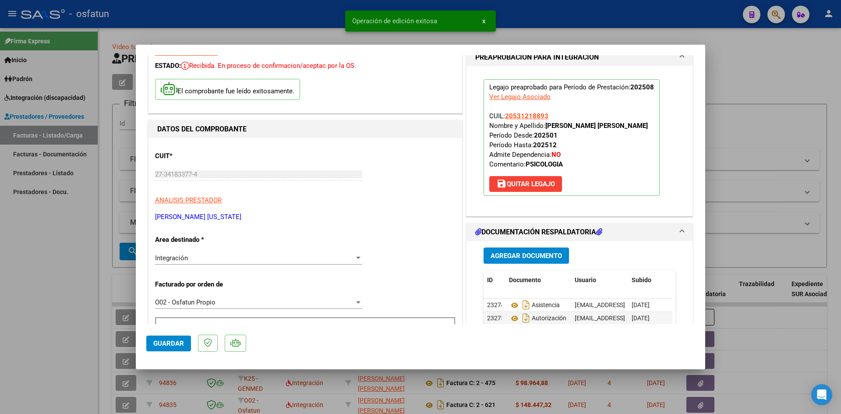
scroll to position [0, 0]
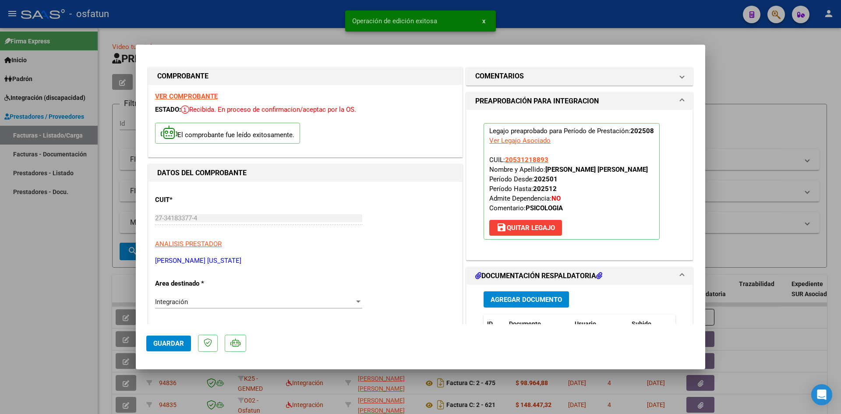
drag, startPoint x: 307, startPoint y: 14, endPoint x: 440, endPoint y: 266, distance: 285.4
click at [308, 19] on div at bounding box center [420, 207] width 841 height 414
type input "$ 0,00"
